Goal: Task Accomplishment & Management: Manage account settings

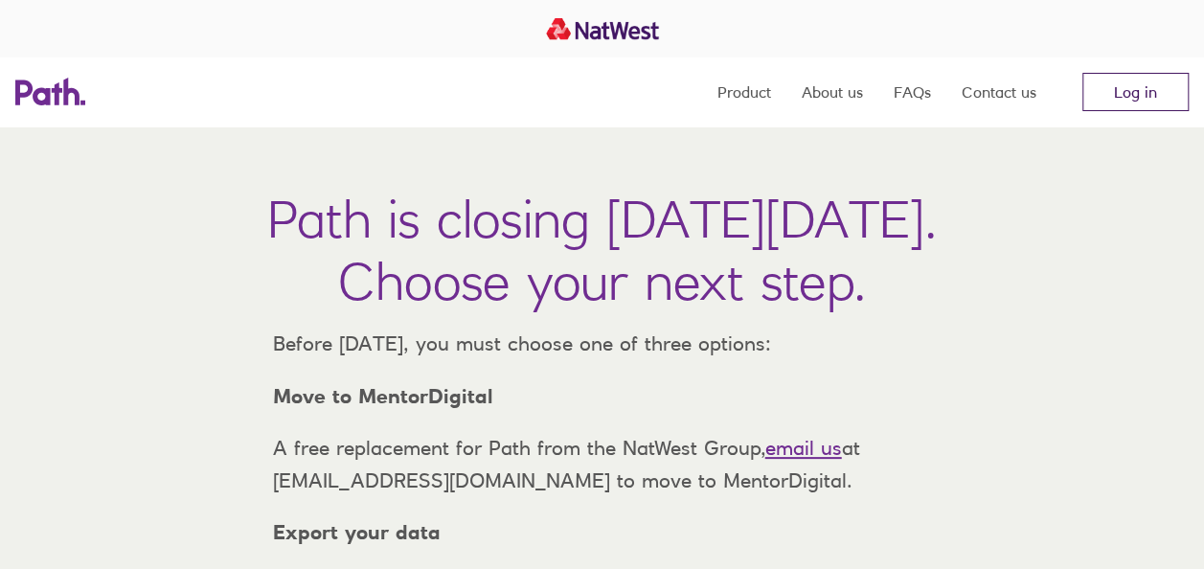
drag, startPoint x: 0, startPoint y: 0, endPoint x: 1149, endPoint y: 90, distance: 1152.7
click at [1149, 90] on link "Log in" at bounding box center [1135, 92] width 106 height 38
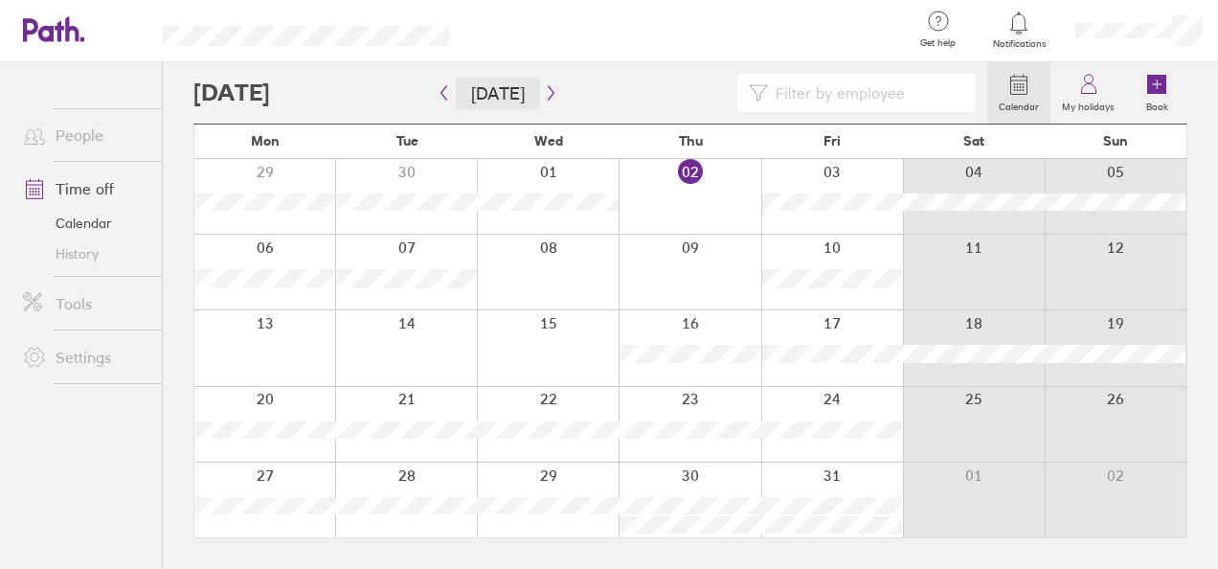
drag, startPoint x: 510, startPoint y: 100, endPoint x: 210, endPoint y: -56, distance: 338.4
click at [210, 0] on html "Get help FAQs Contact us Notifications My profile Sign out People Time off Cale…" at bounding box center [609, 284] width 1218 height 569
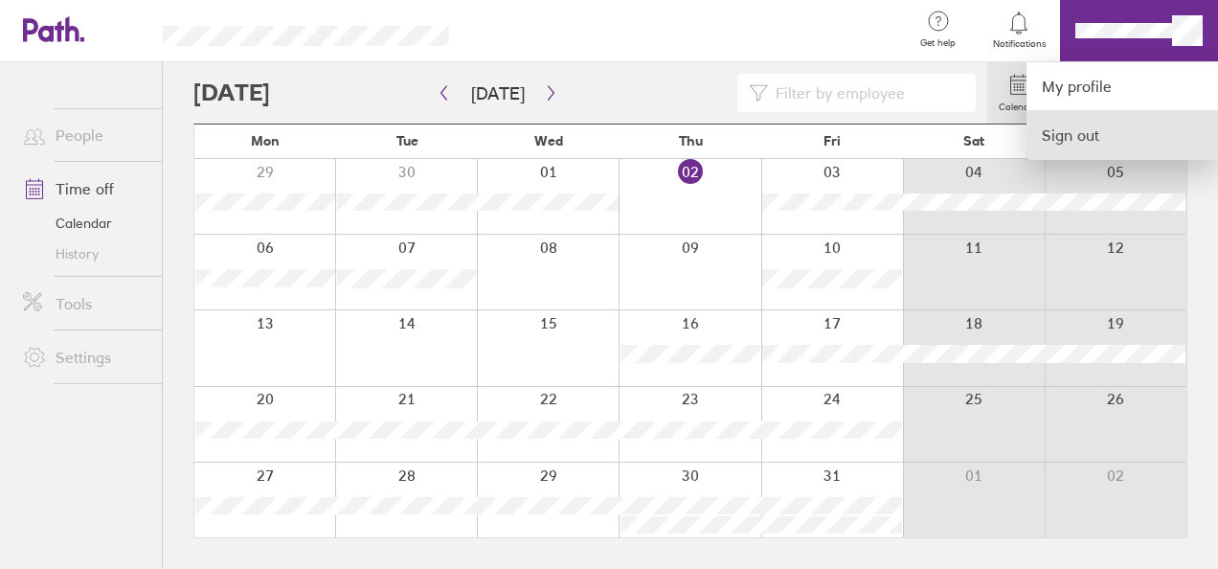
click at [1069, 144] on link "Sign out" at bounding box center [1123, 135] width 192 height 48
